Goal: Find specific page/section: Find specific page/section

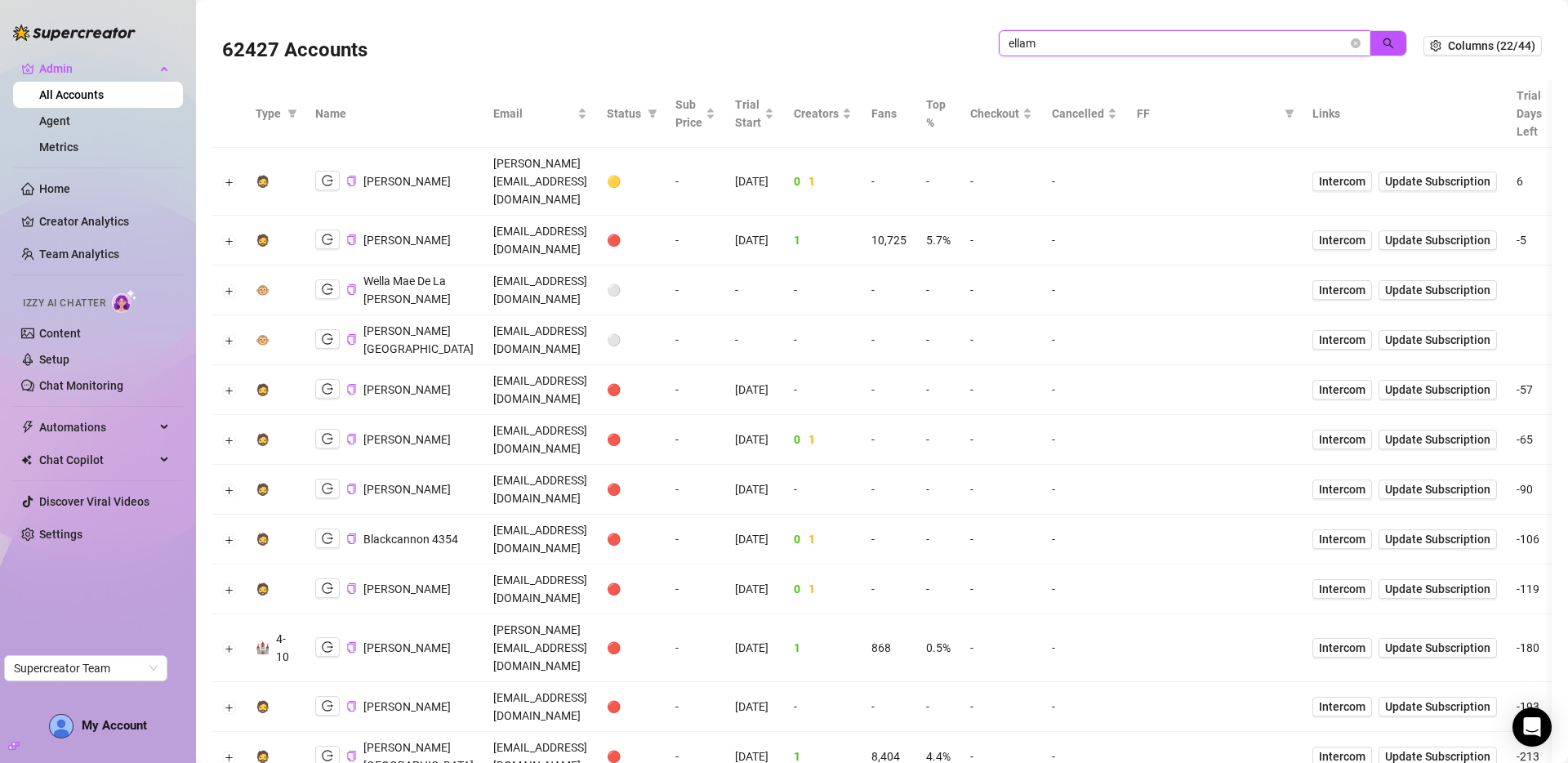
click at [1182, 49] on input "ellam" at bounding box center [1178, 43] width 339 height 18
type input "jayl"
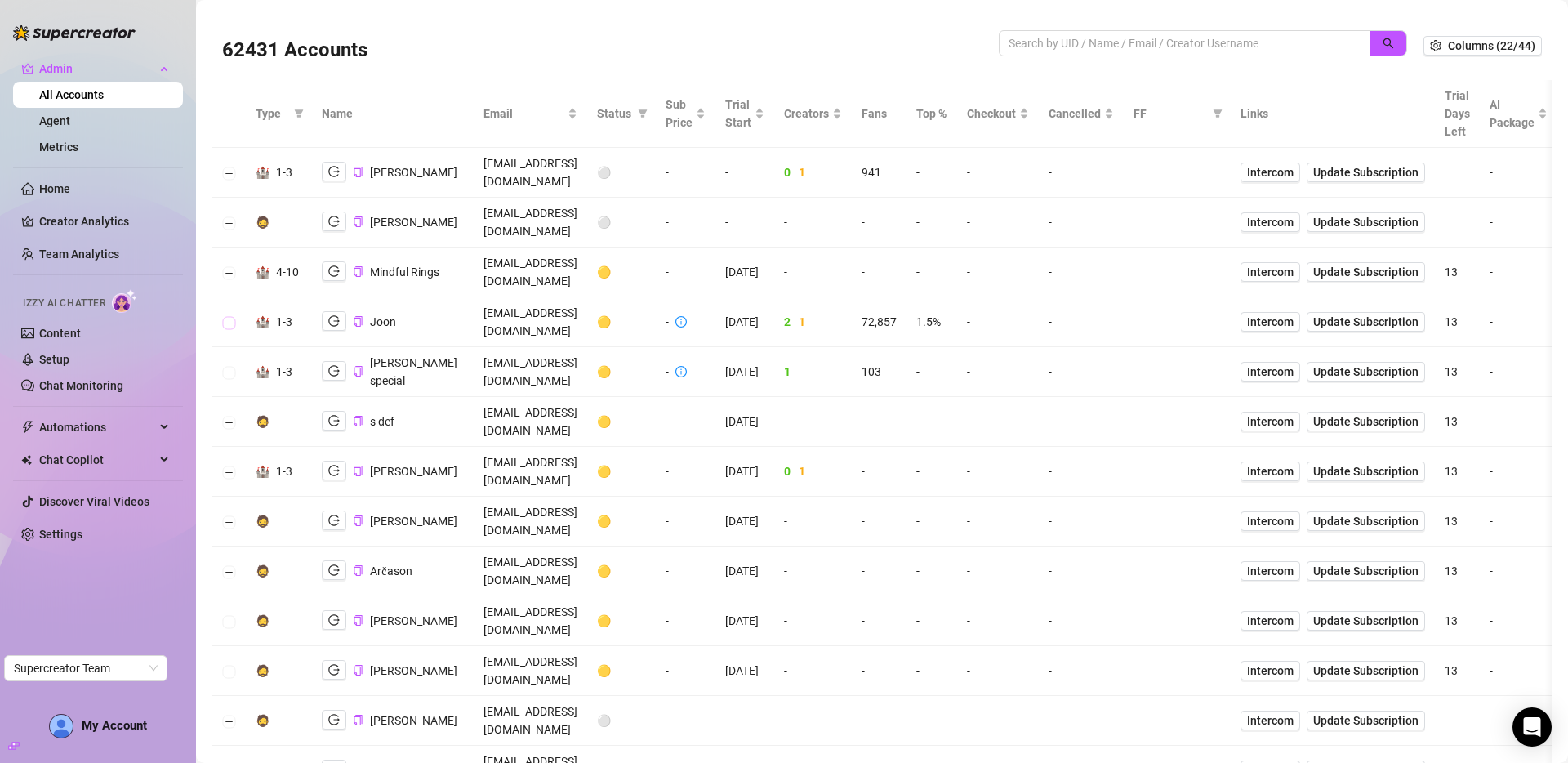
click at [231, 316] on button "Expand row" at bounding box center [229, 322] width 13 height 13
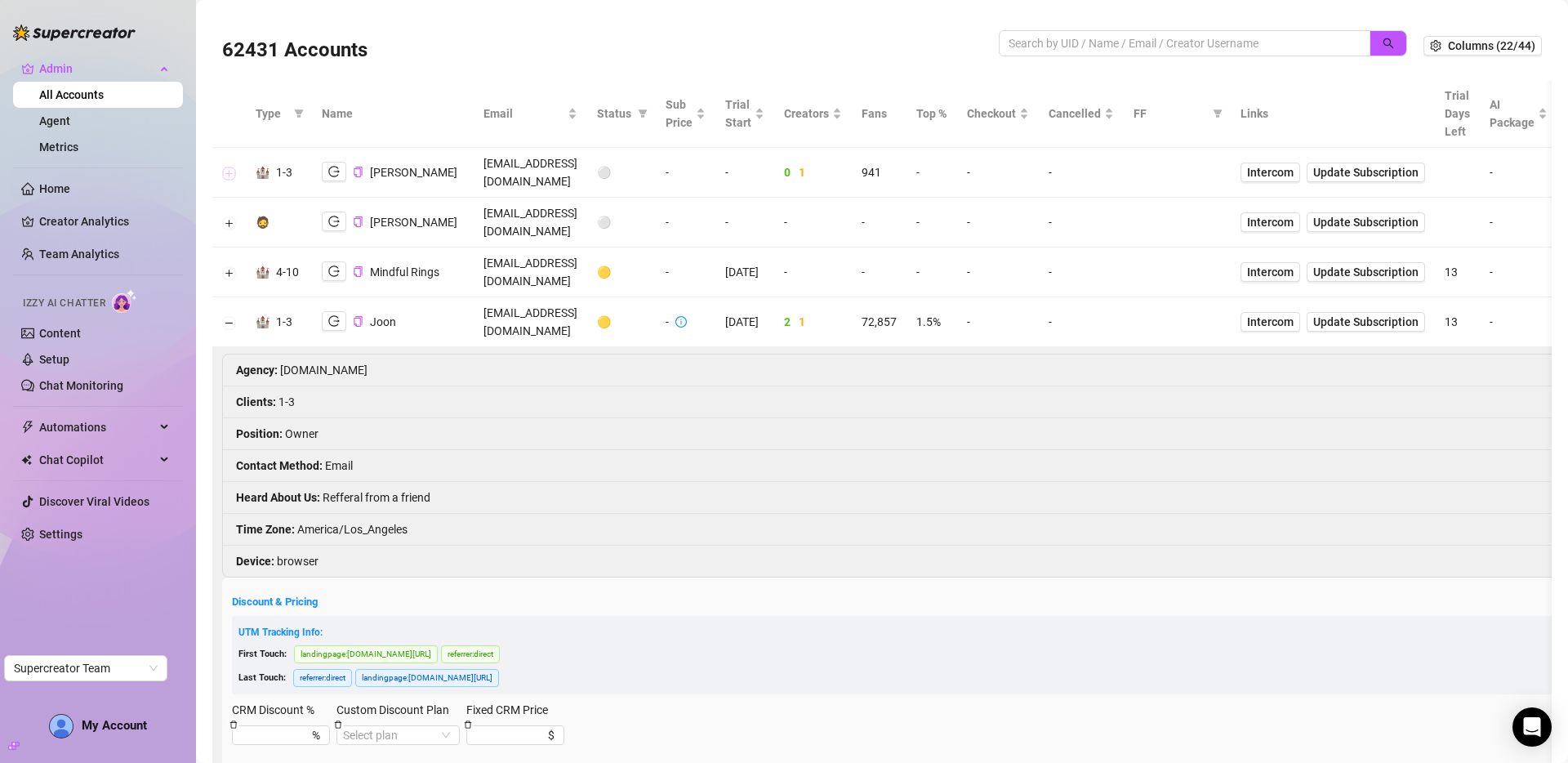
click at [233, 167] on button "Expand row" at bounding box center [229, 173] width 13 height 13
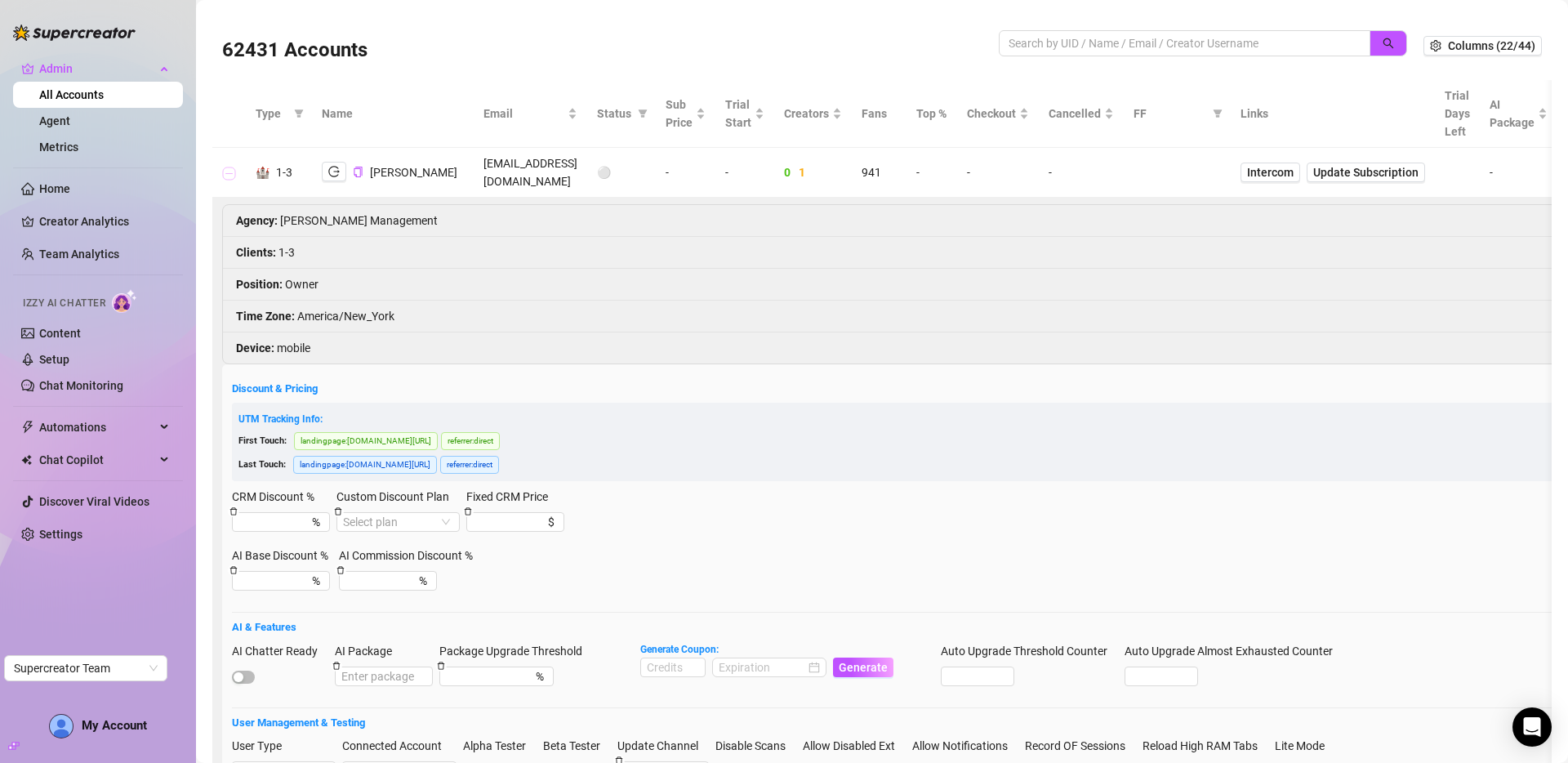
click at [233, 167] on button "Collapse row" at bounding box center [229, 173] width 13 height 13
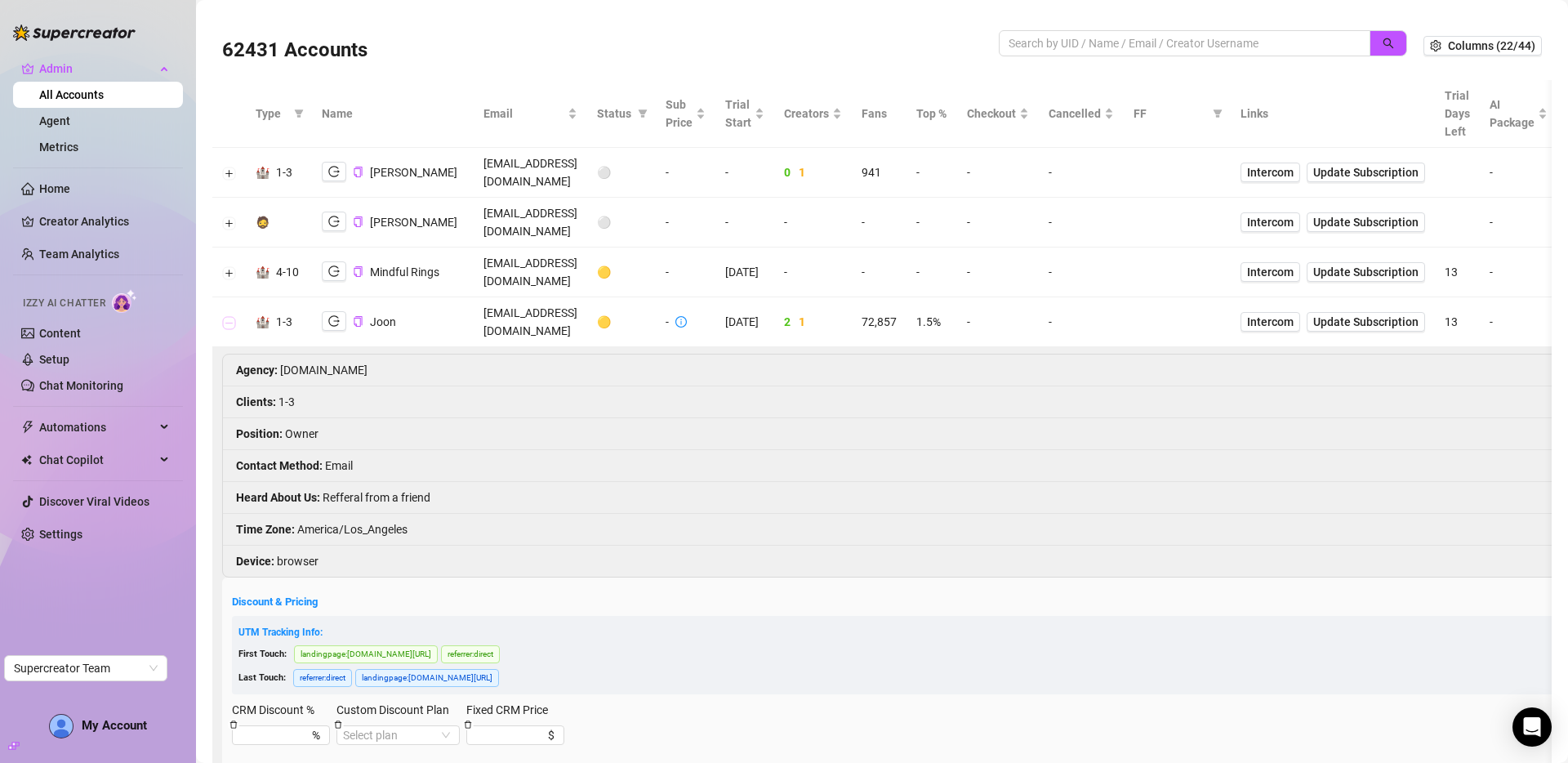
click at [232, 316] on button "Collapse row" at bounding box center [229, 322] width 13 height 13
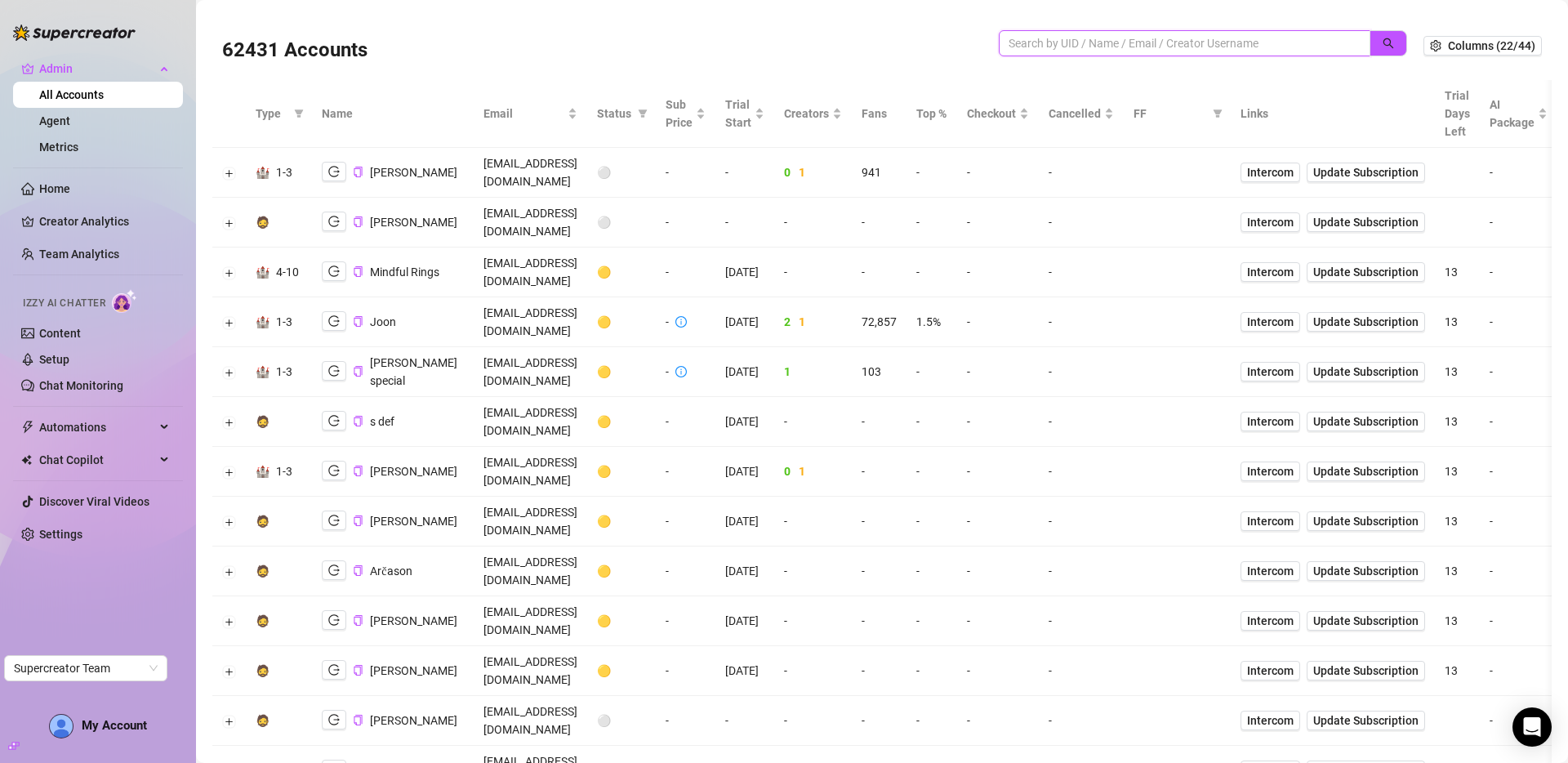
drag, startPoint x: 1098, startPoint y: 41, endPoint x: 1102, endPoint y: 31, distance: 10.8
click at [1099, 38] on input "search" at bounding box center [1178, 43] width 339 height 18
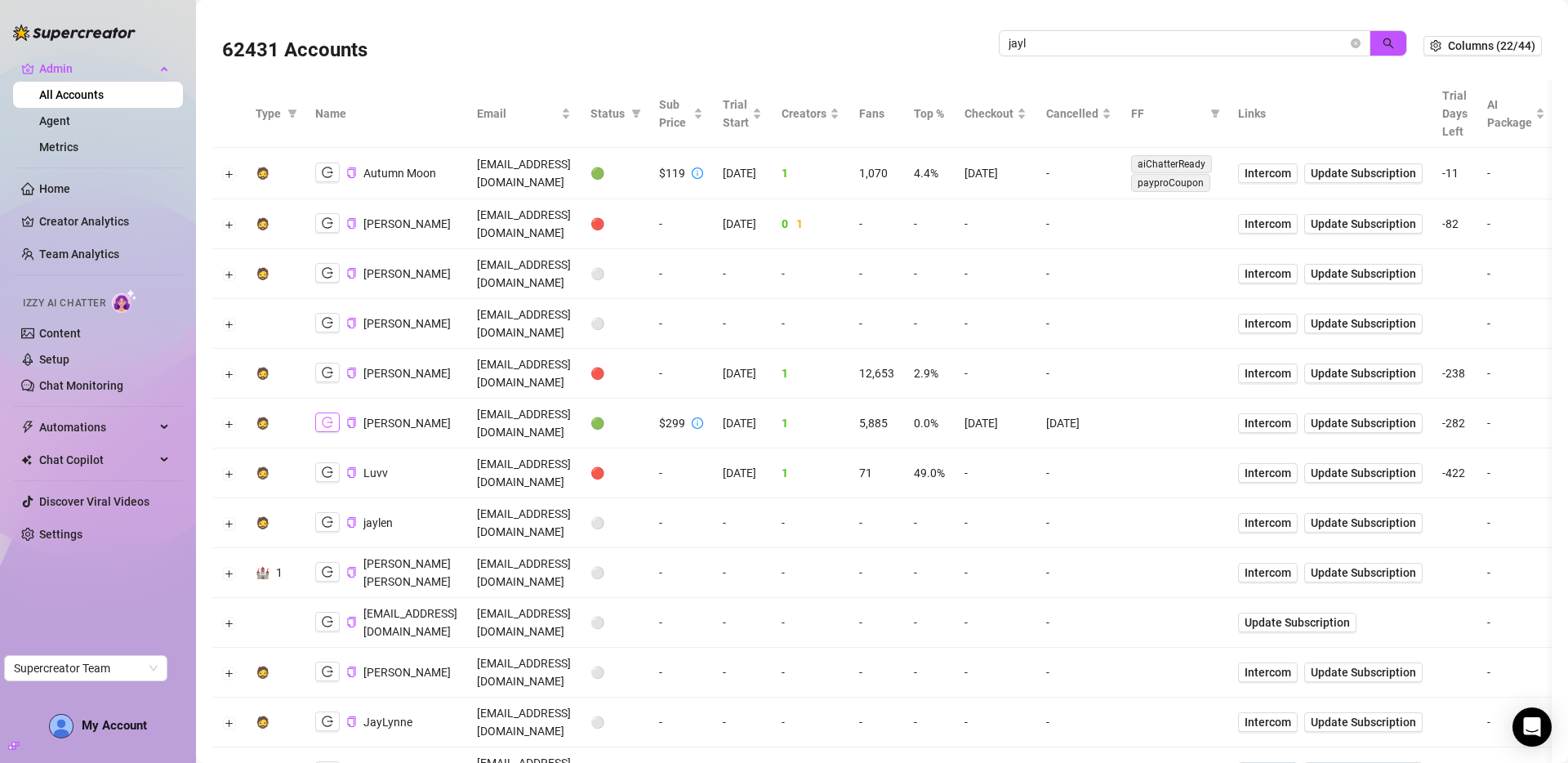
click at [327, 417] on icon "logout" at bounding box center [327, 422] width 11 height 11
click at [1064, 45] on input "jayl" at bounding box center [1178, 43] width 339 height 18
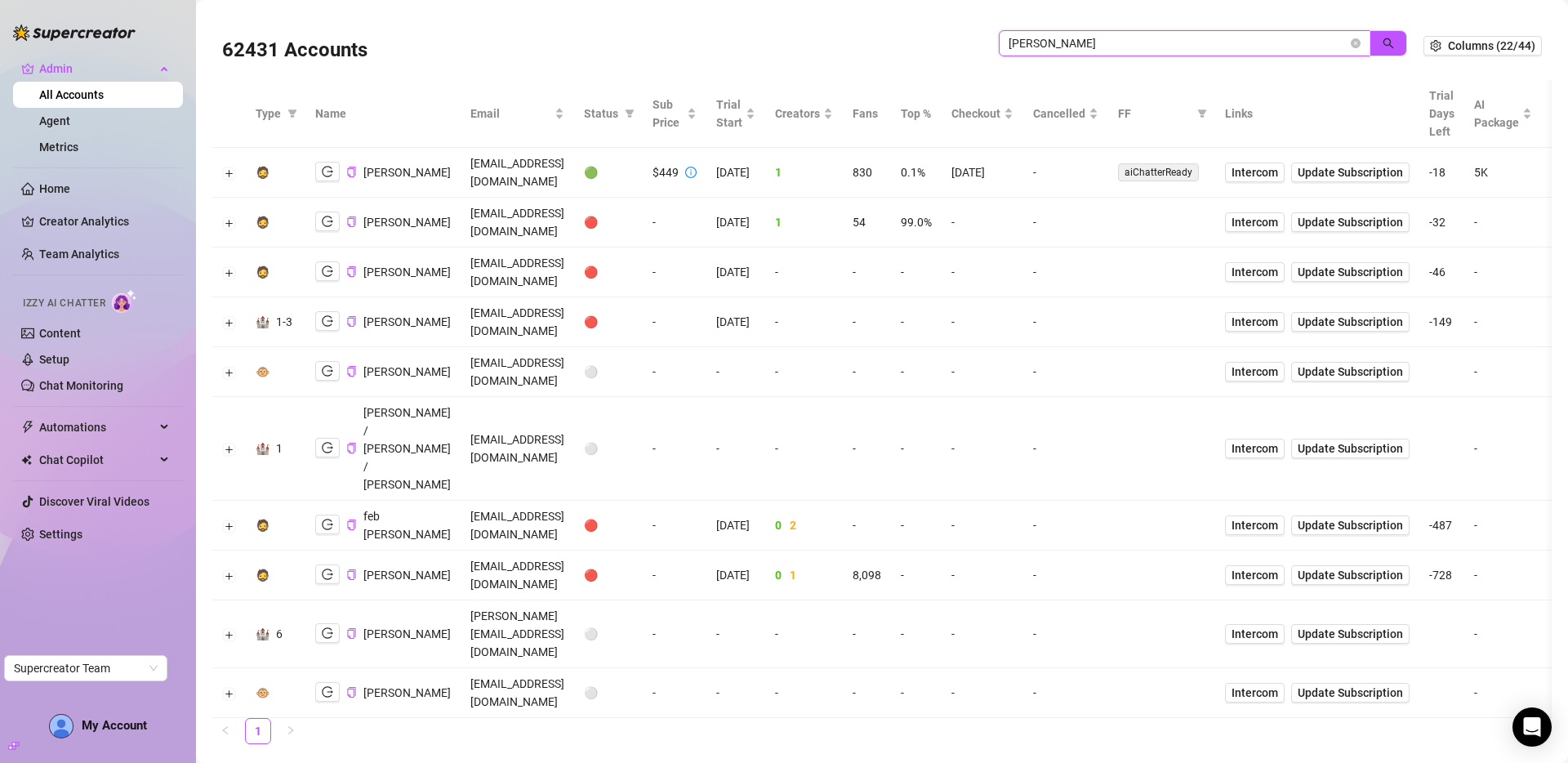
click at [1084, 49] on input "ryan b" at bounding box center [1178, 43] width 339 height 18
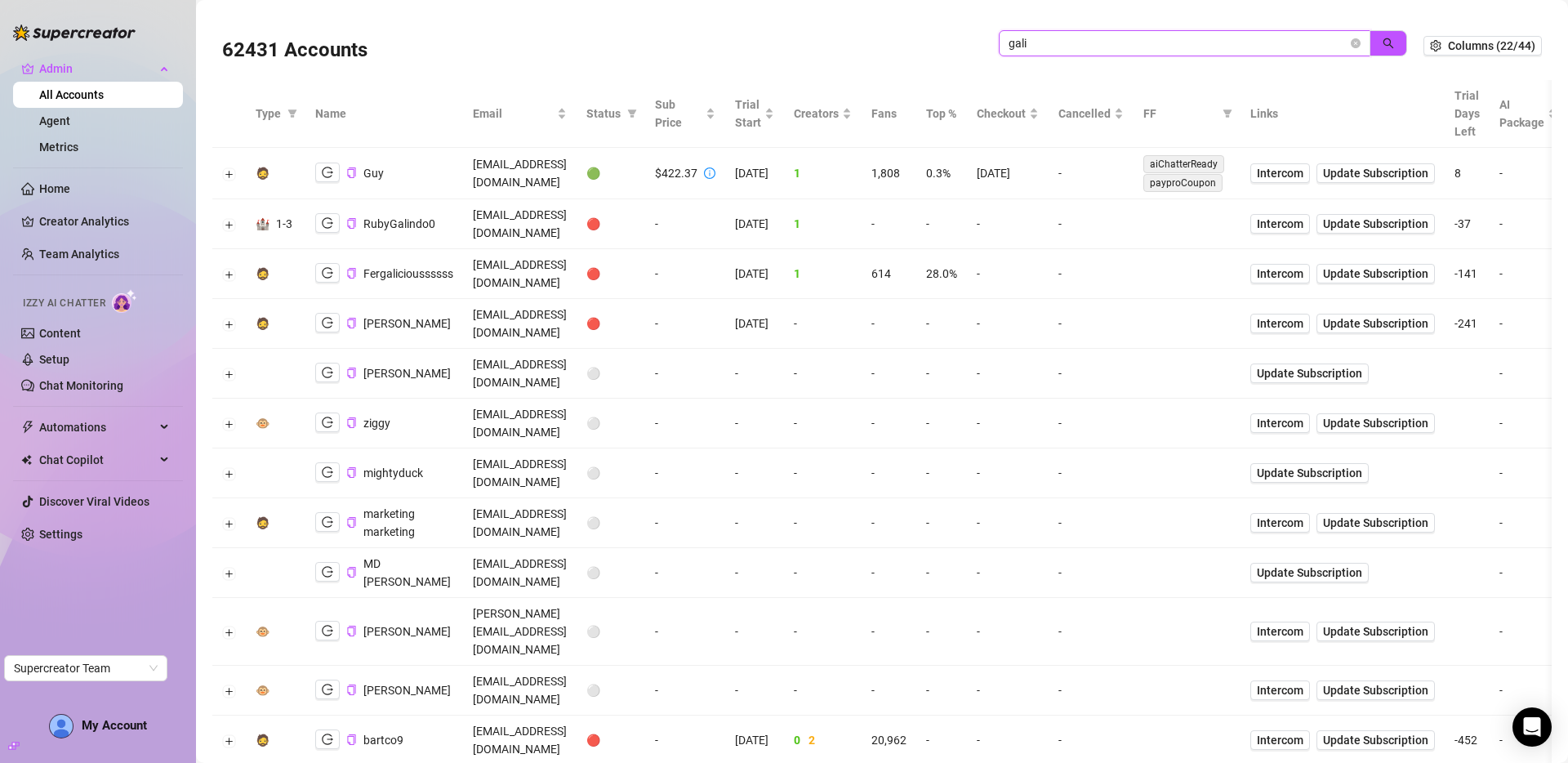
click at [1075, 41] on input "gali" at bounding box center [1178, 43] width 339 height 18
type input "jackson"
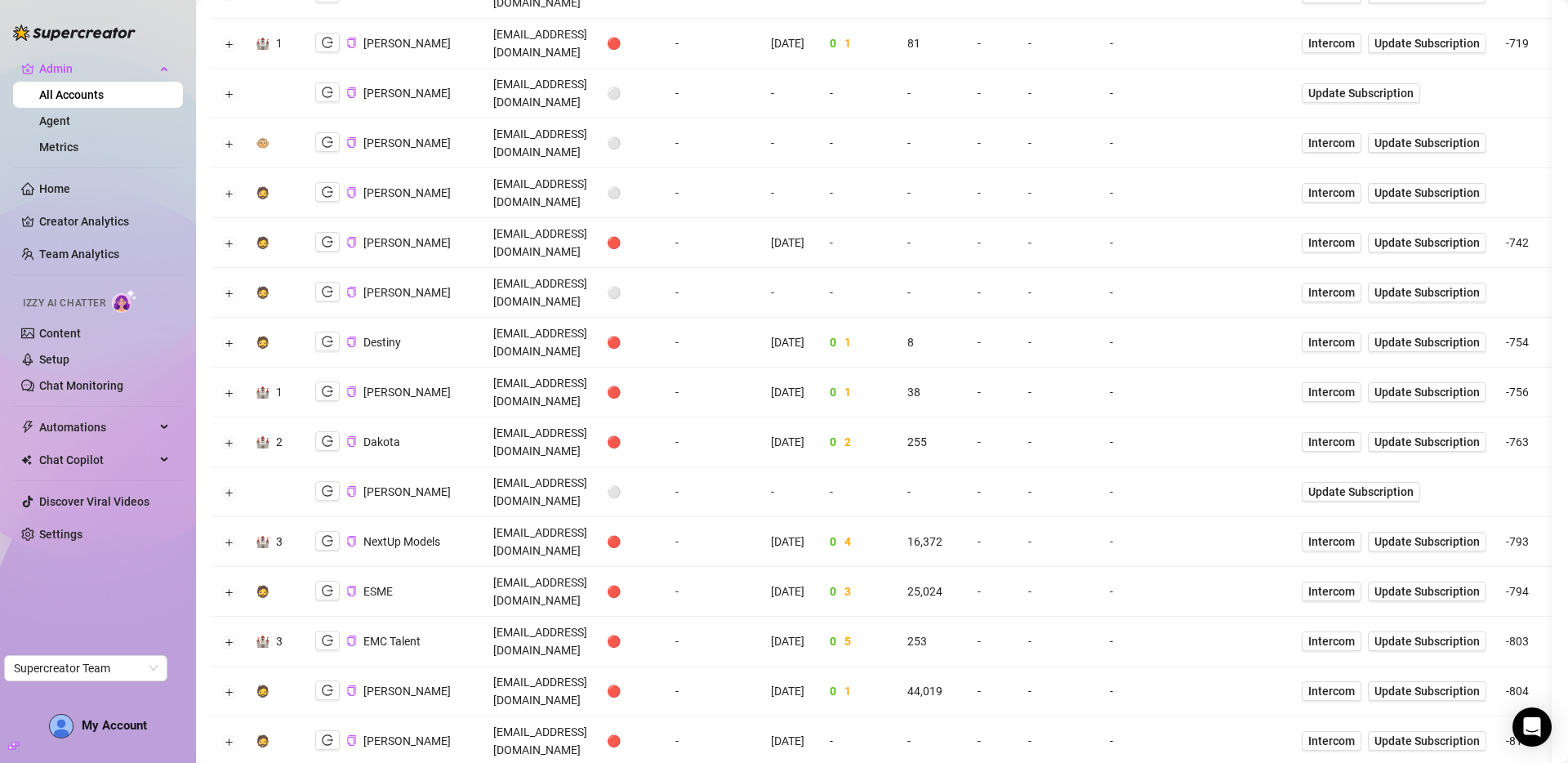
scroll to position [2020, 0]
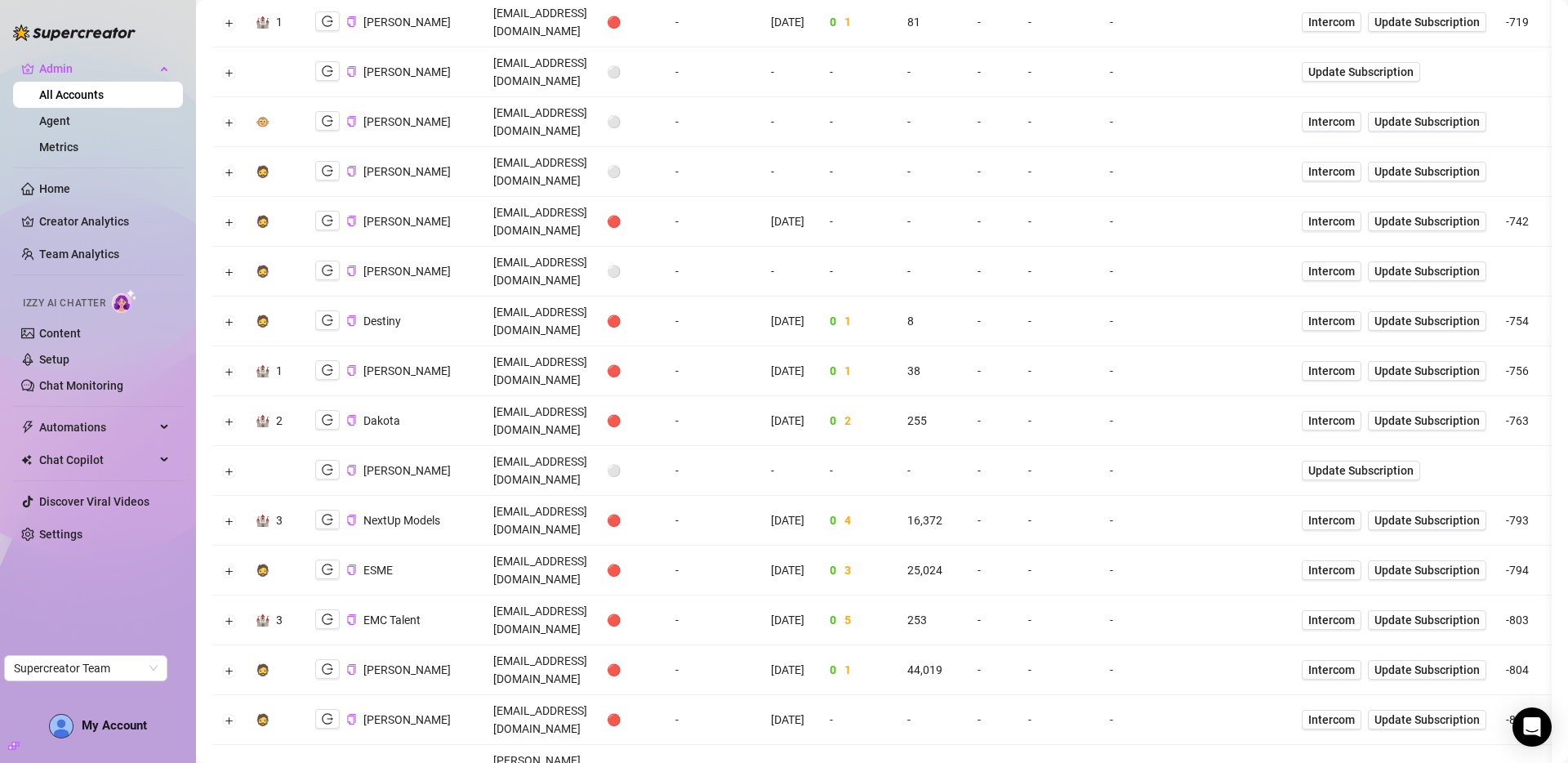
click at [327, 762] on icon "logout" at bounding box center [327, 778] width 11 height 11
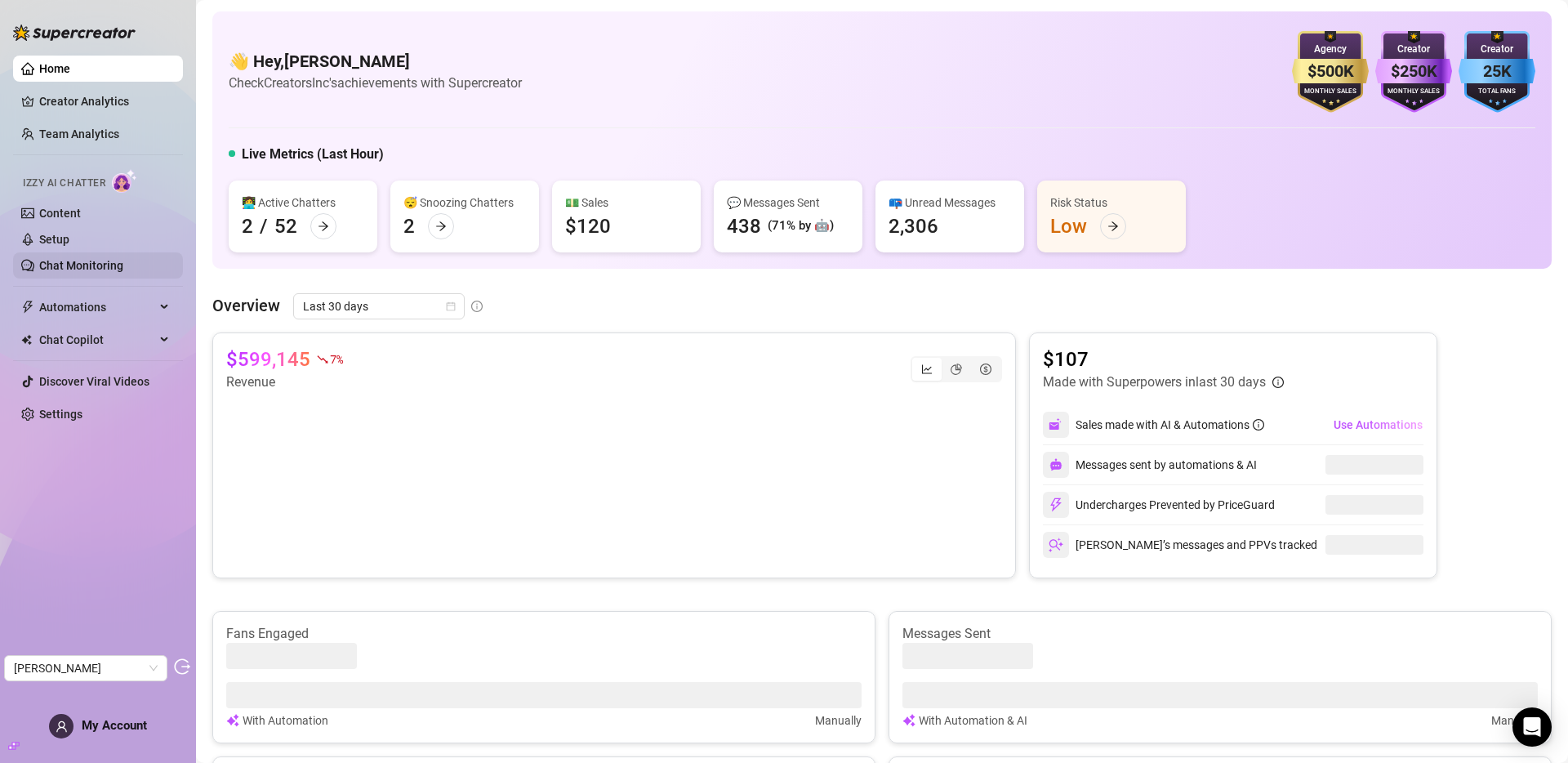
click at [93, 259] on link "Chat Monitoring" at bounding box center [82, 266] width 84 height 13
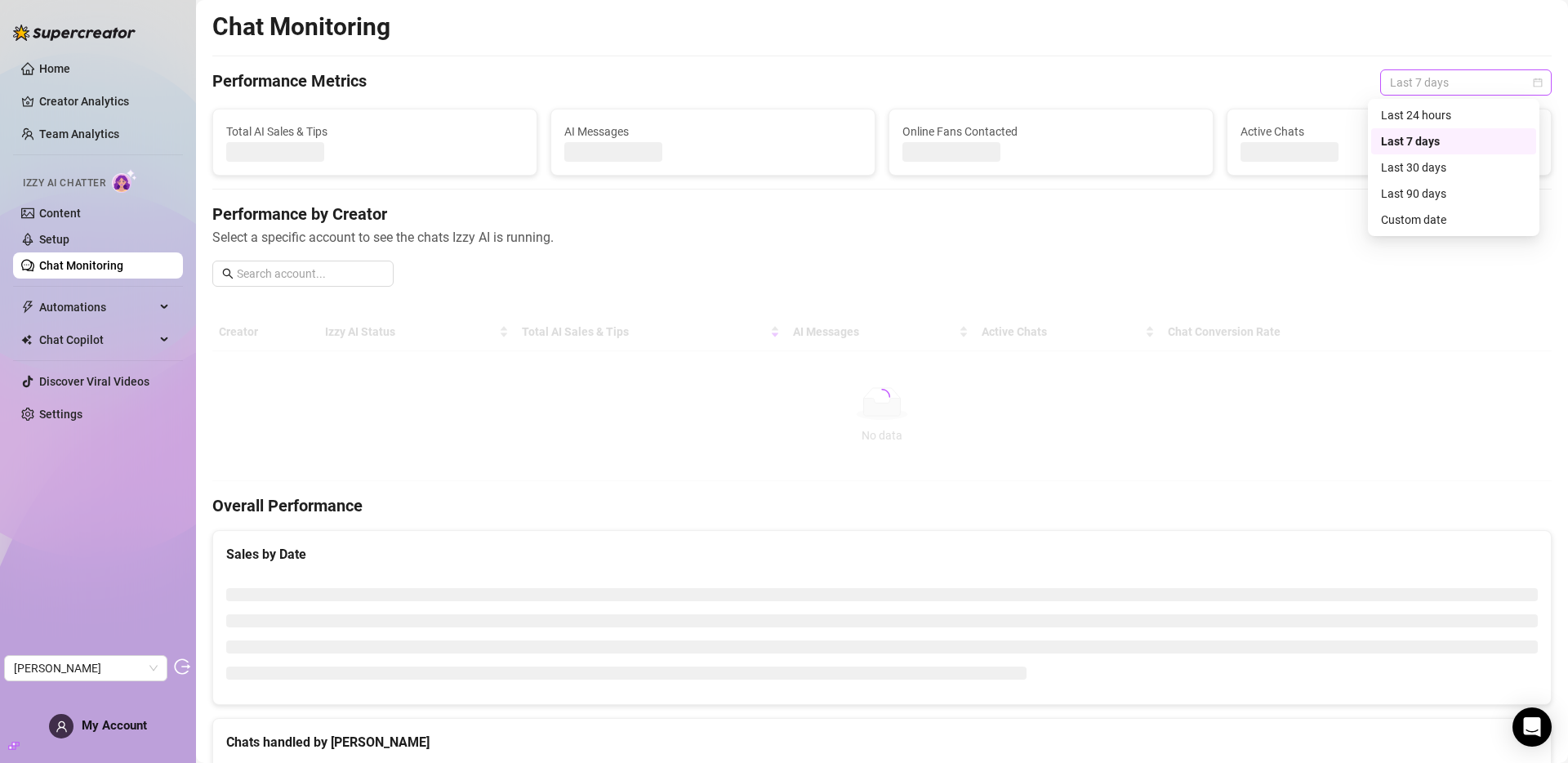
click at [1414, 83] on span "Last 7 days" at bounding box center [1466, 82] width 152 height 25
click at [1422, 167] on div "Last 30 days" at bounding box center [1454, 168] width 146 height 18
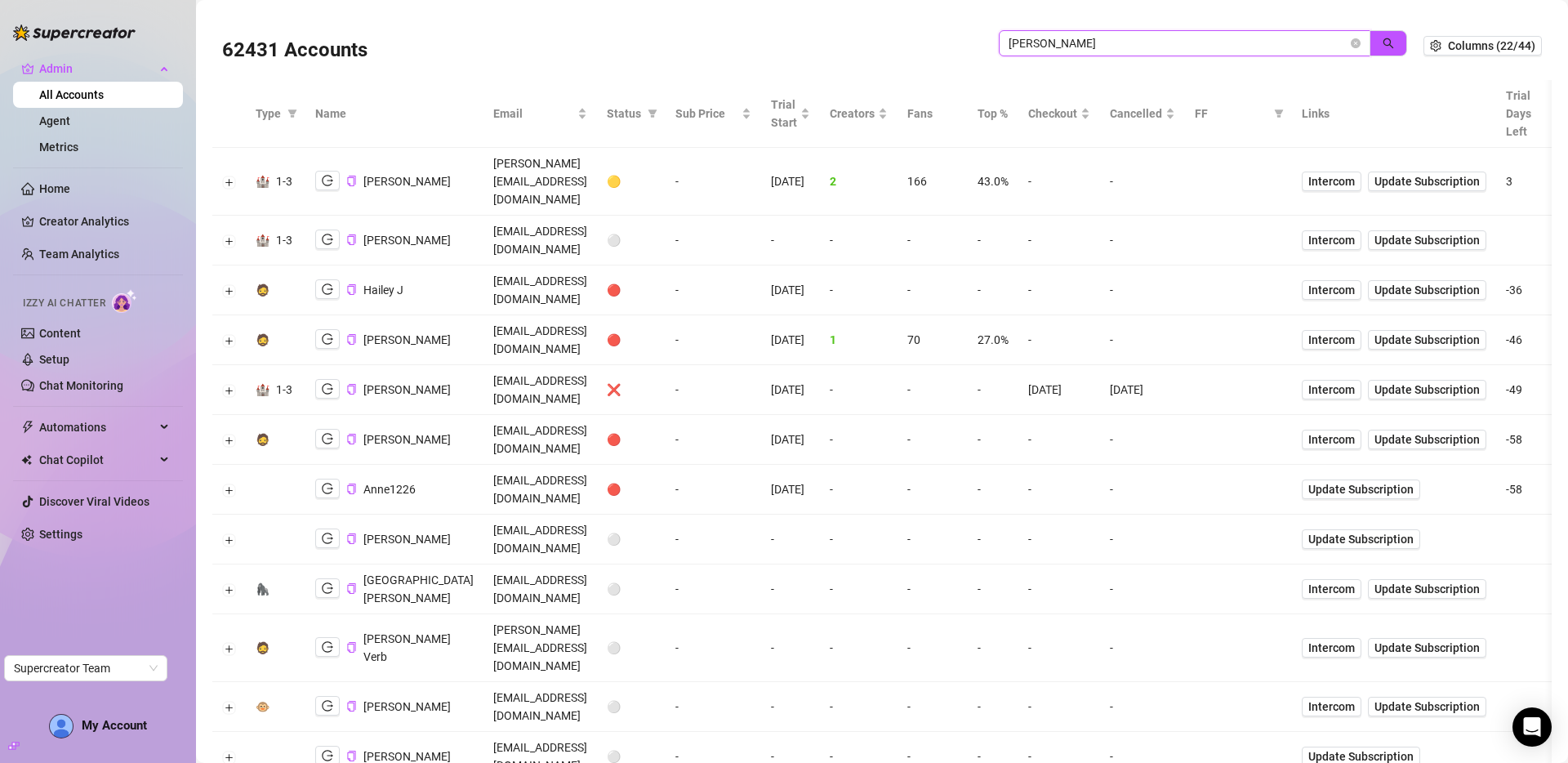
click at [1097, 41] on input "[PERSON_NAME]" at bounding box center [1178, 43] width 339 height 18
click at [1097, 41] on input "jackson" at bounding box center [1178, 43] width 339 height 18
type input "ellam"
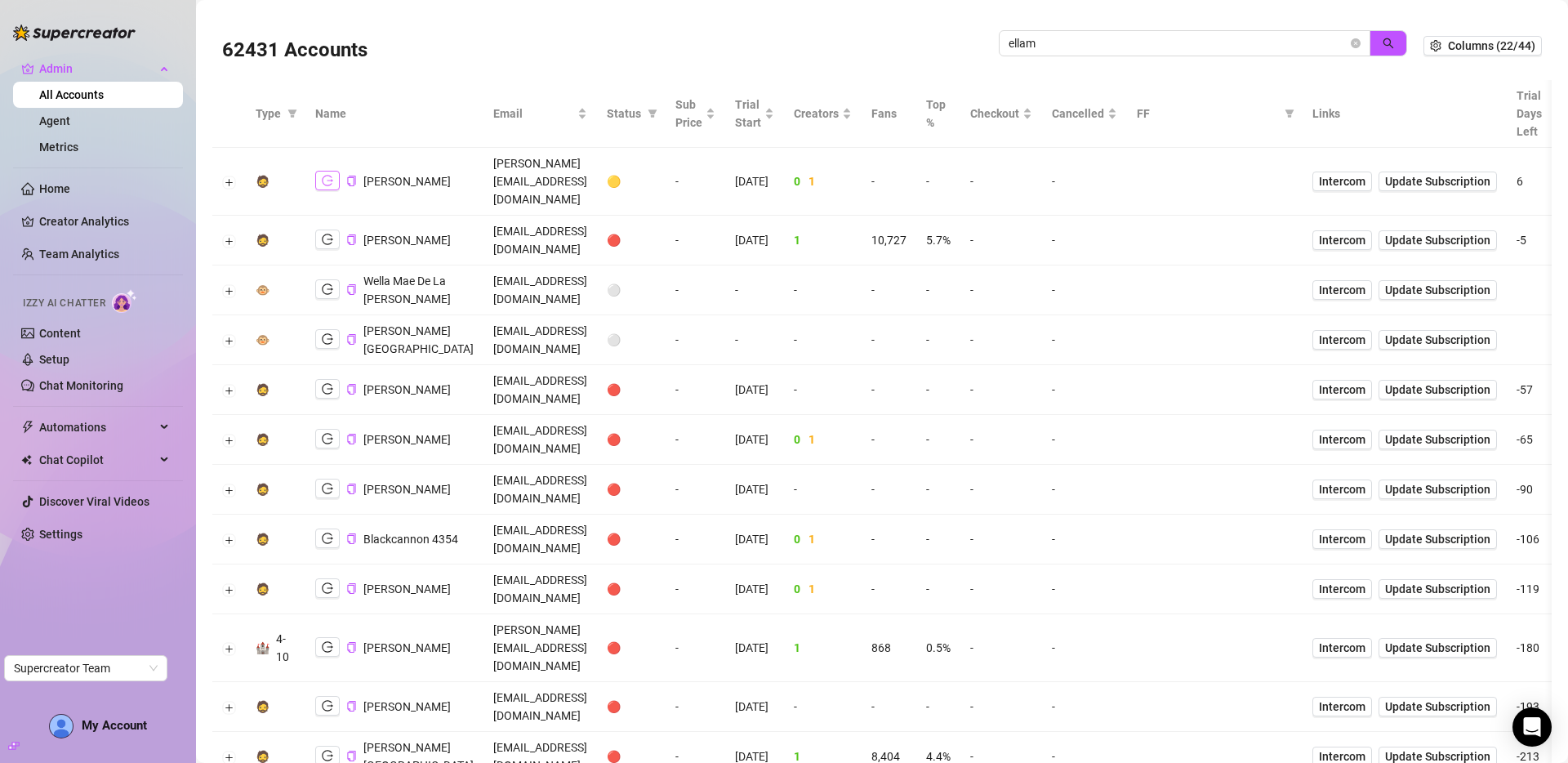
click at [330, 175] on icon "logout" at bounding box center [327, 180] width 11 height 11
